Goal: Information Seeking & Learning: Compare options

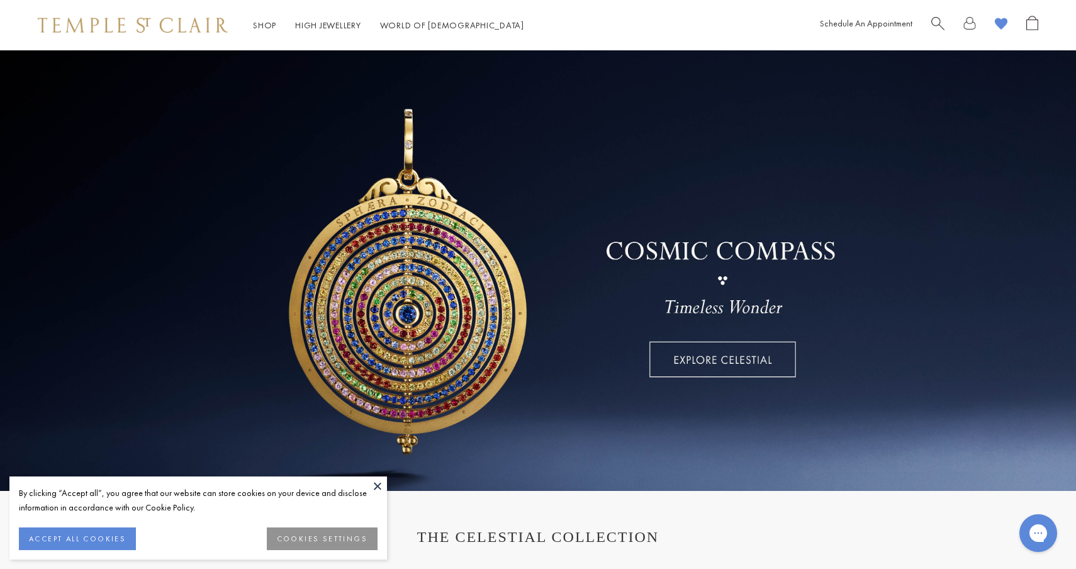
click at [933, 21] on span "Search" at bounding box center [938, 22] width 13 height 13
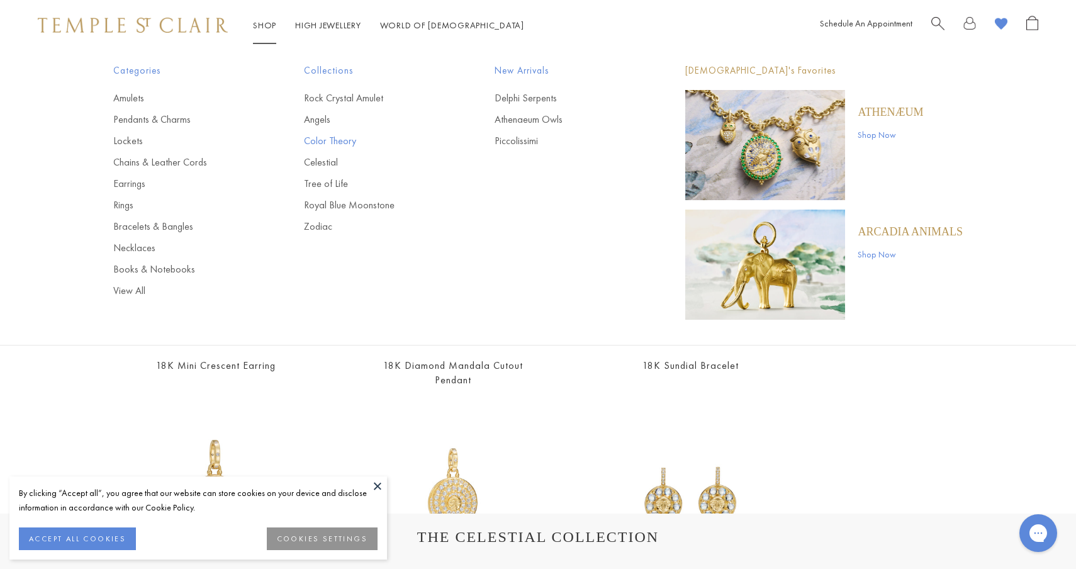
type input "*********"
click at [329, 162] on link "Celestial" at bounding box center [374, 162] width 140 height 14
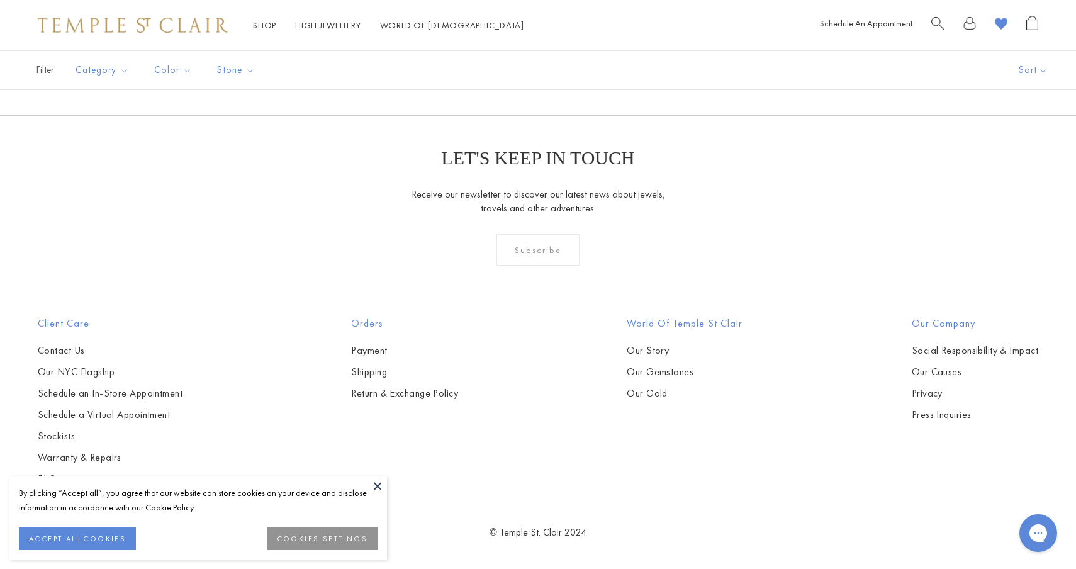
scroll to position [3918, 0]
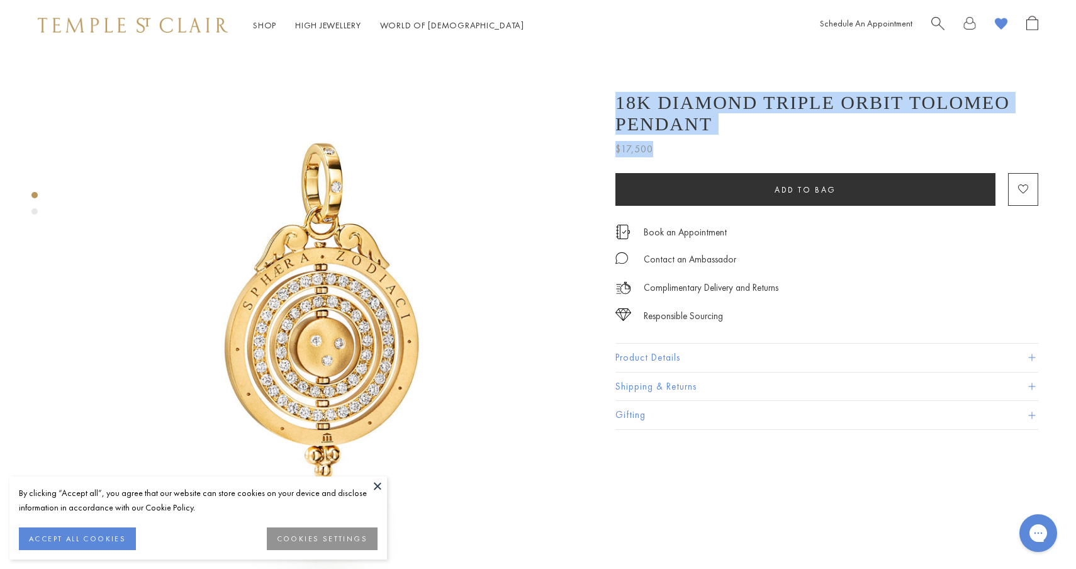
drag, startPoint x: 657, startPoint y: 91, endPoint x: 756, endPoint y: 154, distance: 117.4
click at [757, 154] on div "18K Diamond Triple Orbit Tolomeo Pendant $17,500 Based on the ancient hypothesi…" at bounding box center [827, 118] width 423 height 78
click at [739, 124] on h1 "18K Diamond Triple Orbit Tolomeo Pendant" at bounding box center [827, 113] width 423 height 43
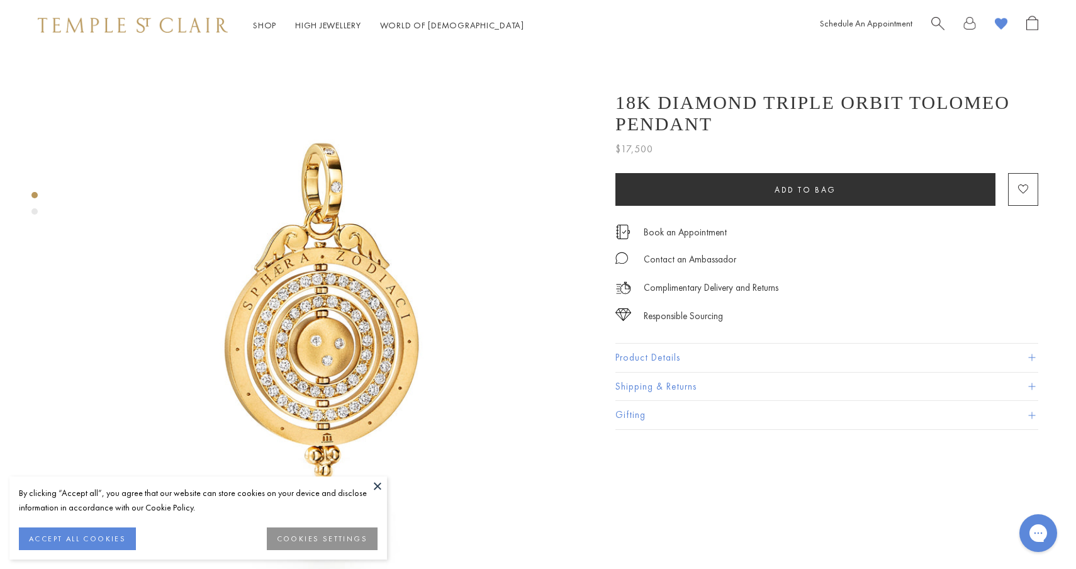
drag, startPoint x: 726, startPoint y: 124, endPoint x: 622, endPoint y: 98, distance: 107.2
click at [622, 98] on h1 "18K Diamond Triple Orbit Tolomeo Pendant" at bounding box center [827, 113] width 423 height 43
click at [623, 98] on h1 "18K Diamond Triple Orbit Tolomeo Pendant" at bounding box center [827, 113] width 423 height 43
drag, startPoint x: 616, startPoint y: 98, endPoint x: 730, endPoint y: 124, distance: 116.8
click at [730, 124] on h1 "18K Diamond Triple Orbit Tolomeo Pendant" at bounding box center [827, 113] width 423 height 43
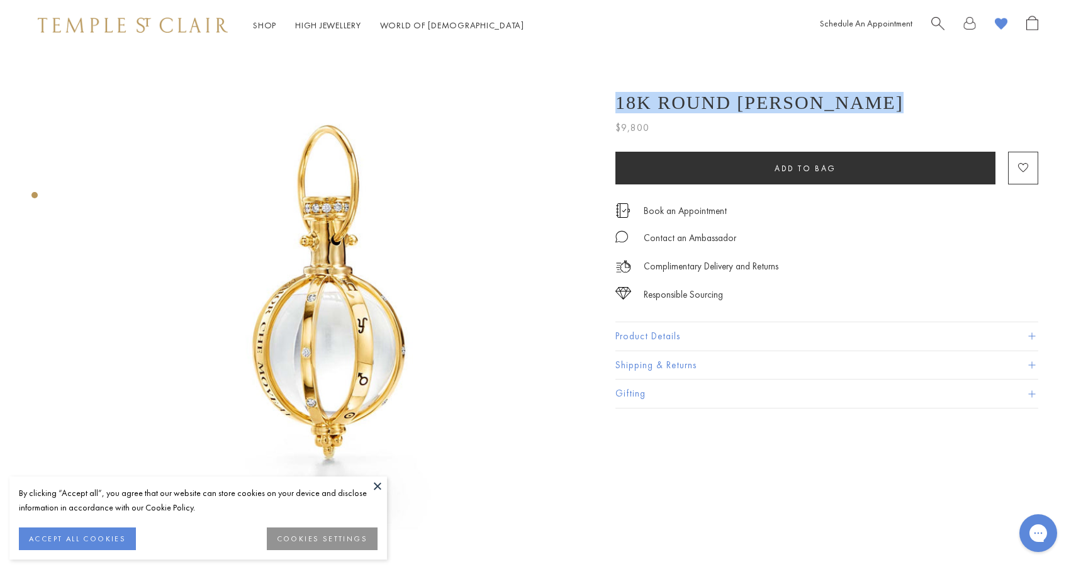
drag, startPoint x: 619, startPoint y: 101, endPoint x: 967, endPoint y: 103, distance: 348.1
click at [967, 103] on div "18K Round Astrid Amulet" at bounding box center [827, 102] width 423 height 21
copy h1 "18K Round Astrid Amulet"
